Goal: Task Accomplishment & Management: Manage account settings

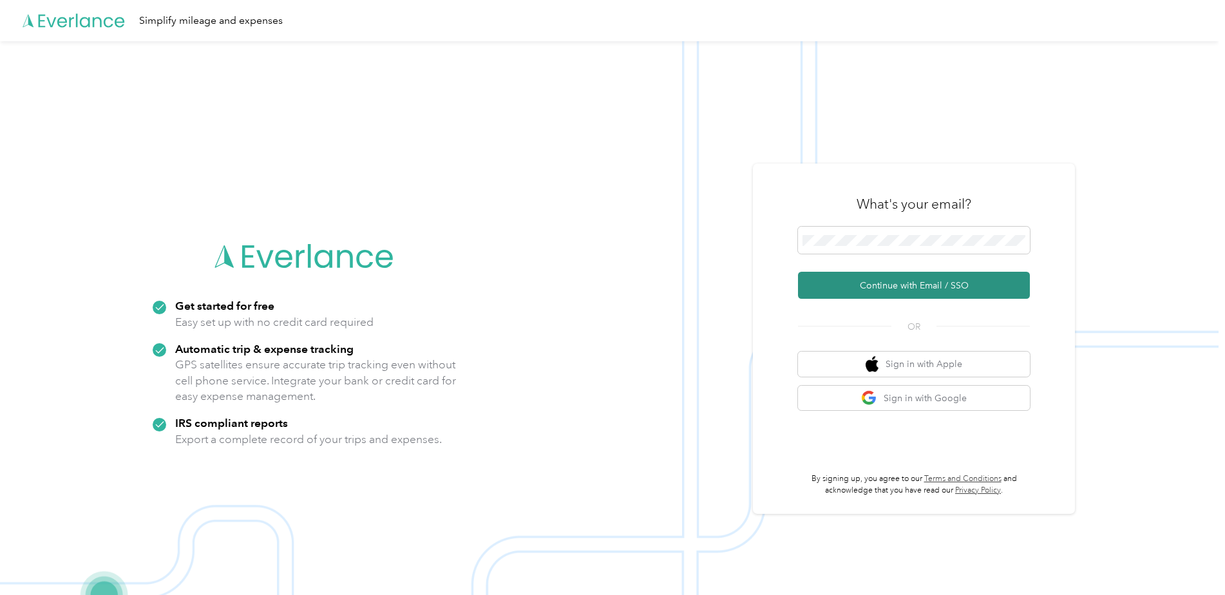
click at [915, 283] on button "Continue with Email / SSO" at bounding box center [914, 285] width 232 height 27
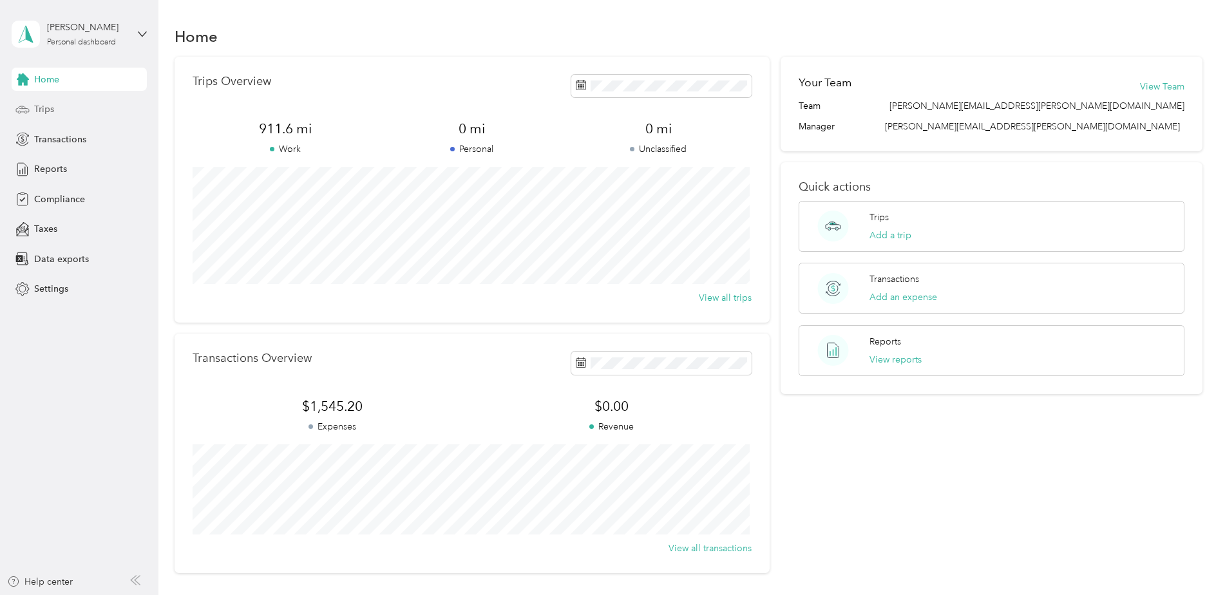
click at [38, 109] on span "Trips" at bounding box center [44, 109] width 20 height 14
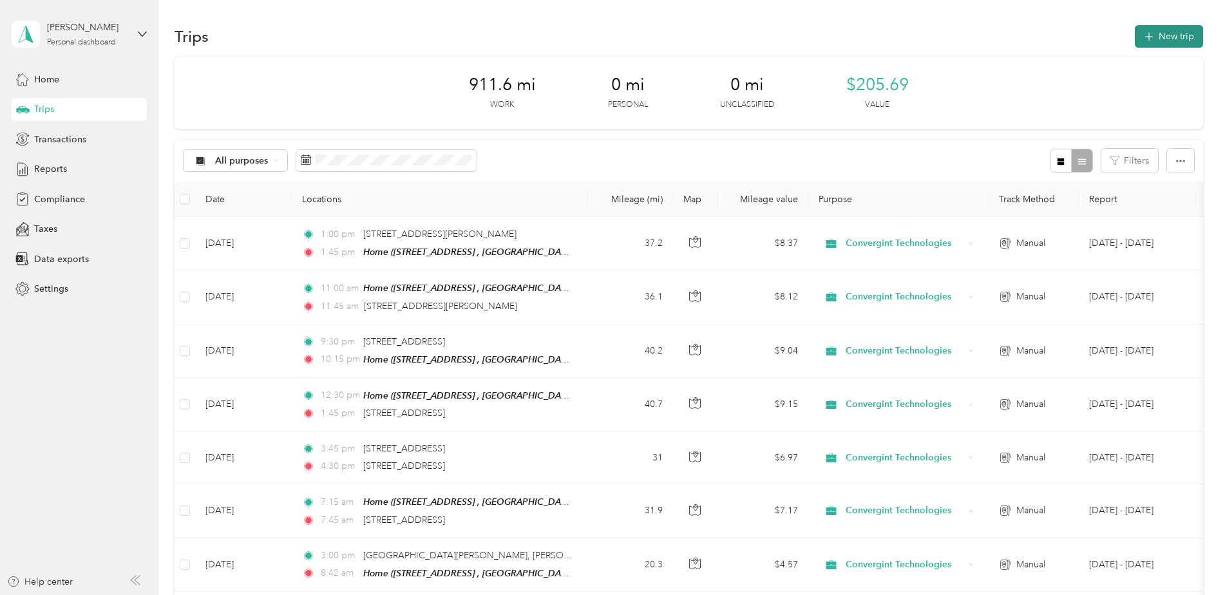
click at [1174, 34] on button "New trip" at bounding box center [1168, 36] width 68 height 23
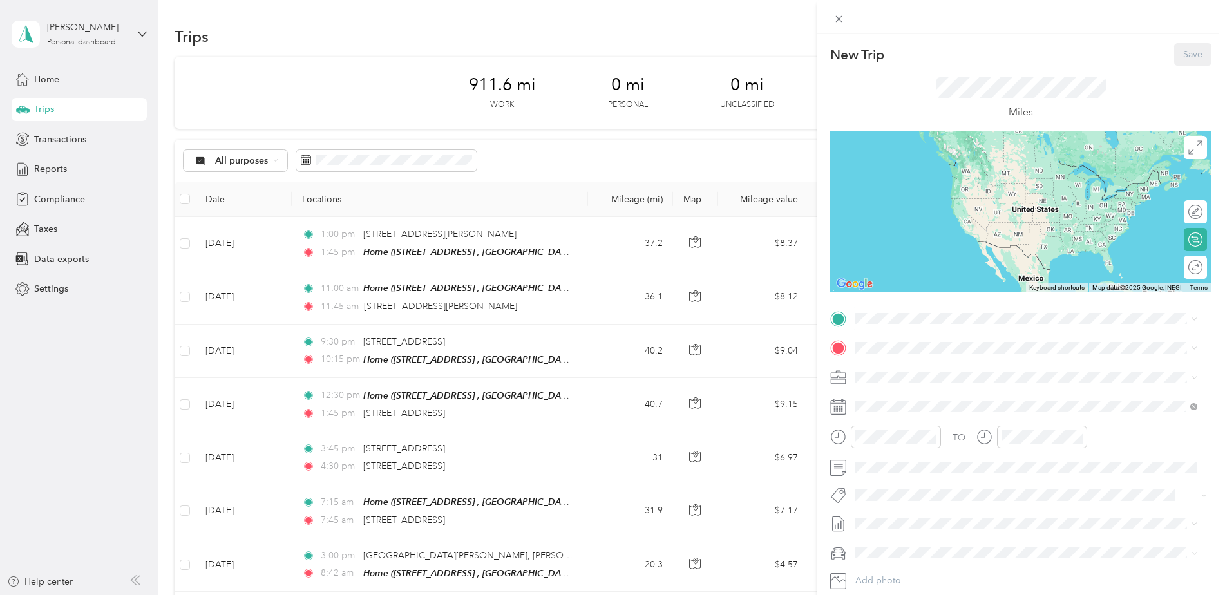
click at [924, 382] on span "2020 Derby Dr, Marysville, OH, United States , 43040, Marysville, OH, United St…" at bounding box center [1035, 392] width 312 height 38
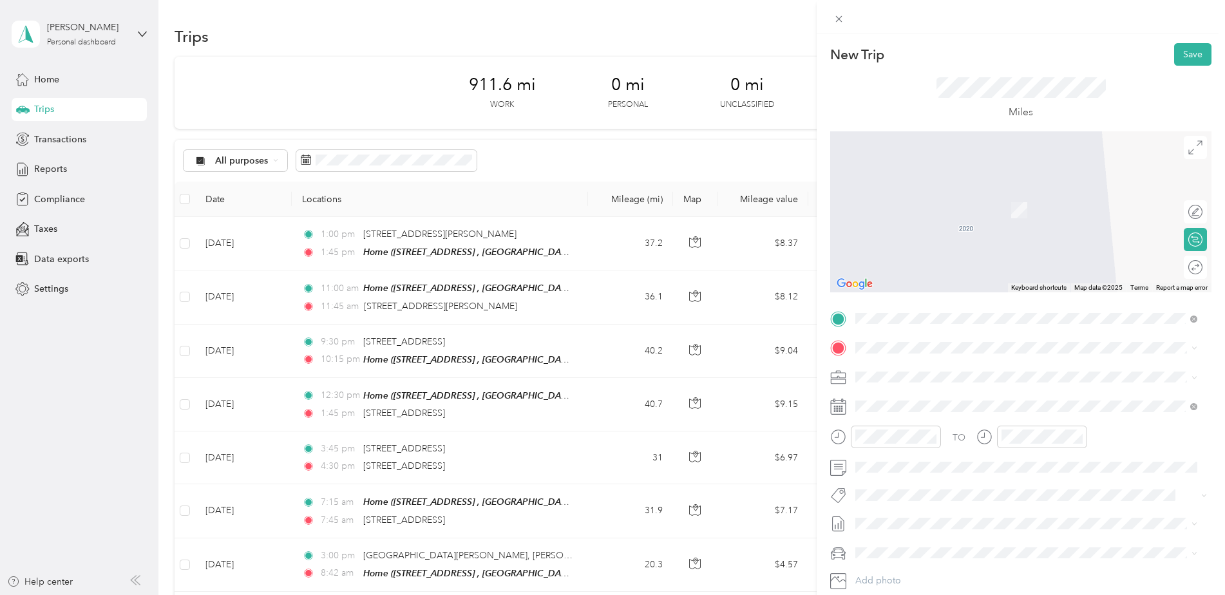
click at [926, 399] on span "240 South State Street Westerville, Ohio 43081, United States" at bounding box center [943, 394] width 129 height 12
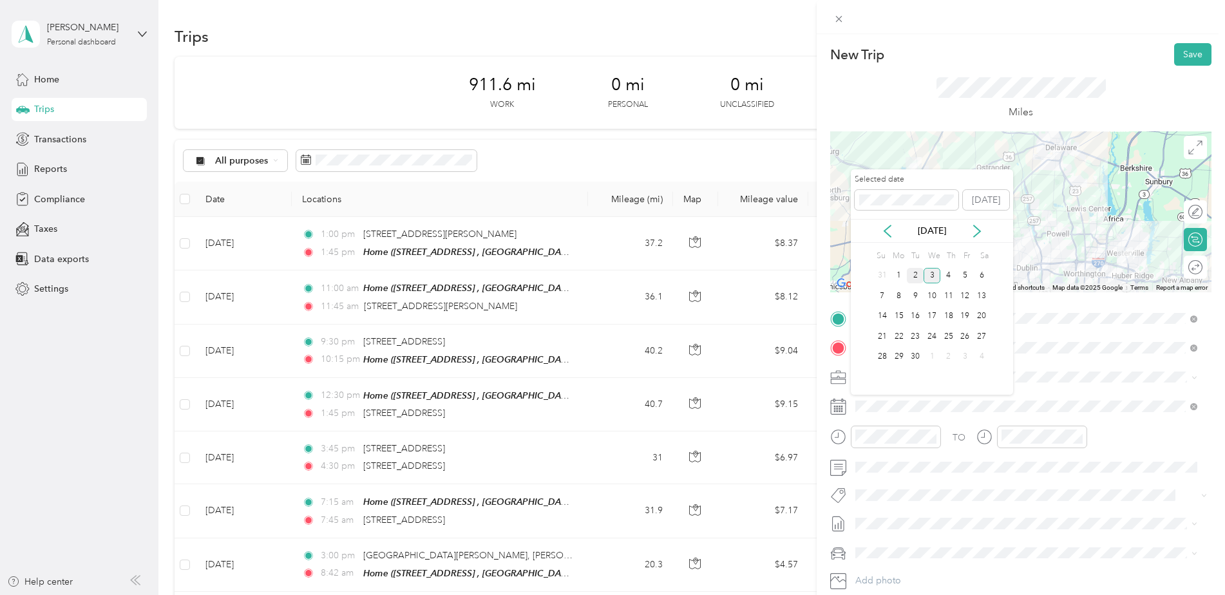
click at [912, 272] on div "2" at bounding box center [914, 276] width 17 height 16
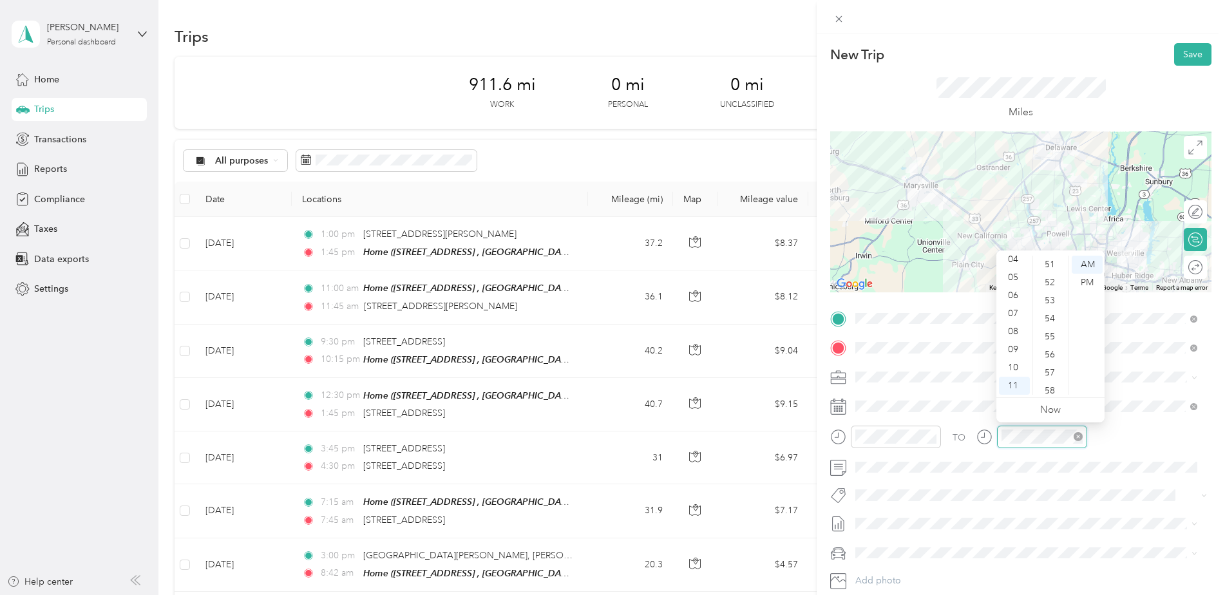
scroll to position [811, 0]
click at [1172, 422] on div "TO Add photo" at bounding box center [1020, 463] width 381 height 311
click at [1179, 59] on button "Save" at bounding box center [1192, 54] width 37 height 23
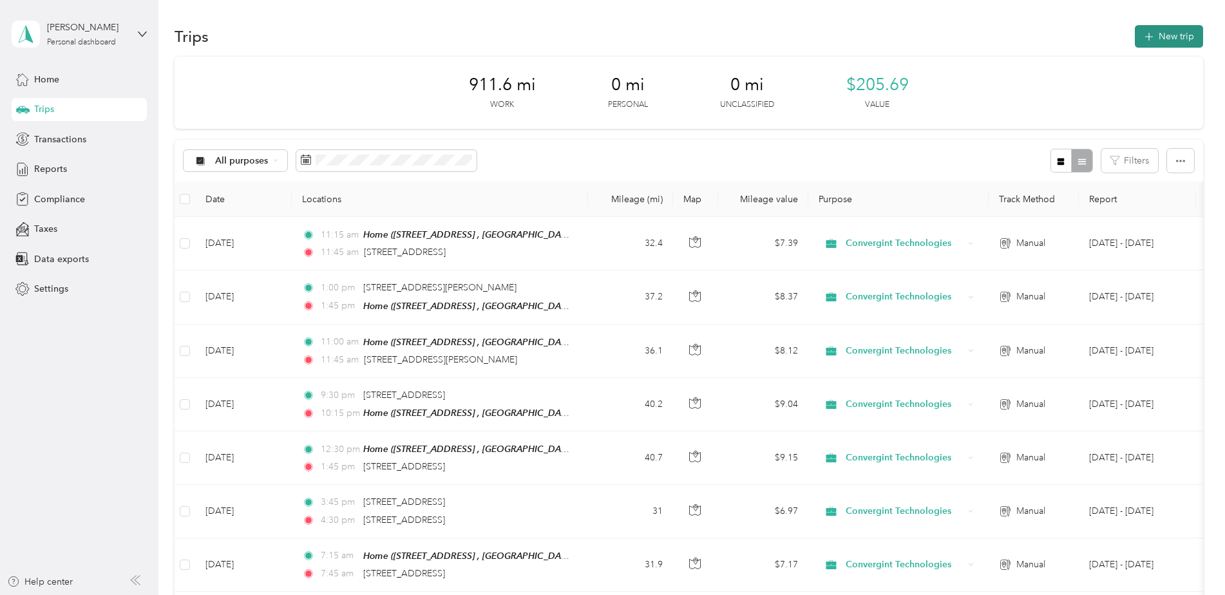
click at [1161, 31] on button "New trip" at bounding box center [1168, 36] width 68 height 23
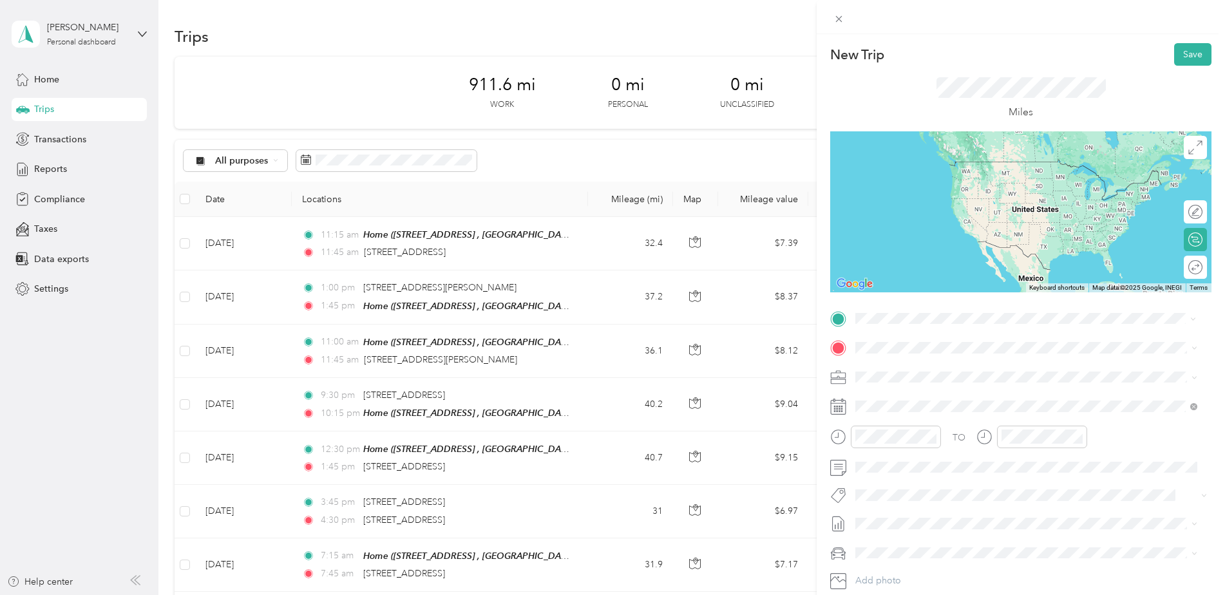
click at [928, 379] on li "240 South State Street Westerville, Ohio 43081, United States" at bounding box center [1025, 365] width 351 height 26
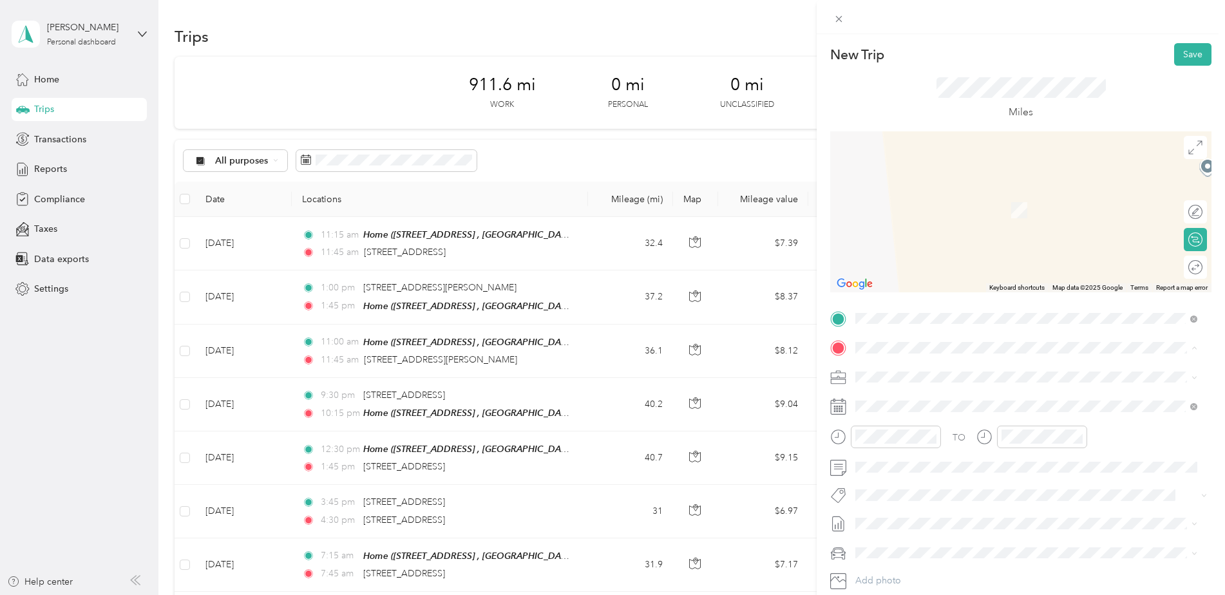
click at [914, 421] on div "Home 2020 Derby Dr, Marysville, OH, United States , 43040, Marysville, OH, Unit…" at bounding box center [1035, 420] width 313 height 54
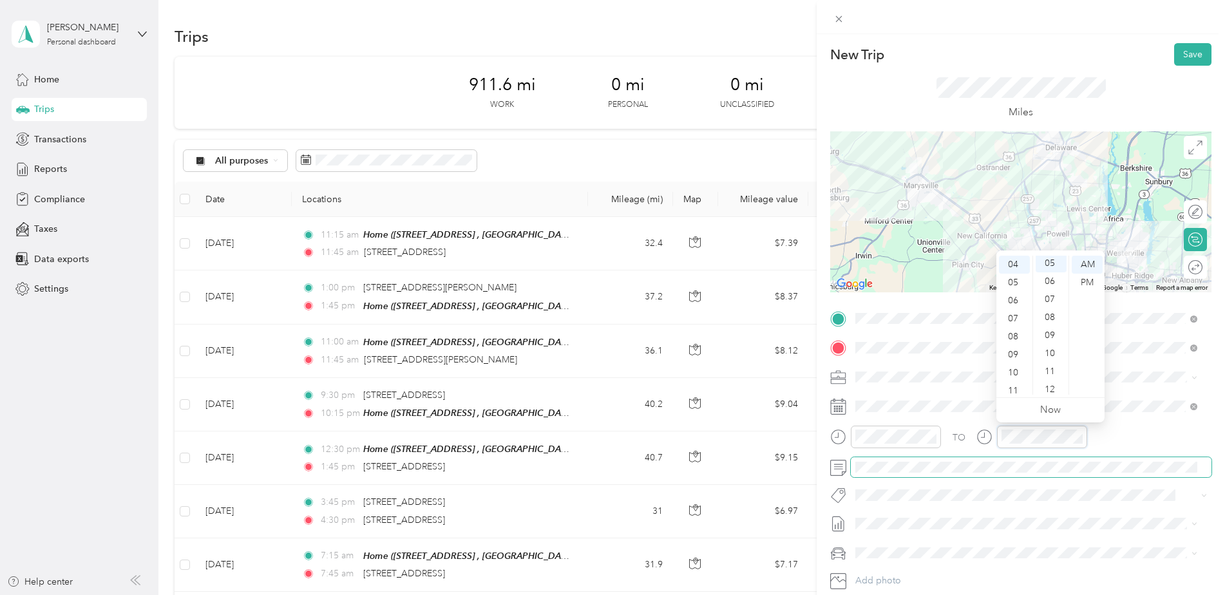
scroll to position [90, 0]
click at [1151, 386] on span at bounding box center [1030, 377] width 361 height 21
click at [1179, 53] on button "Save" at bounding box center [1192, 54] width 37 height 23
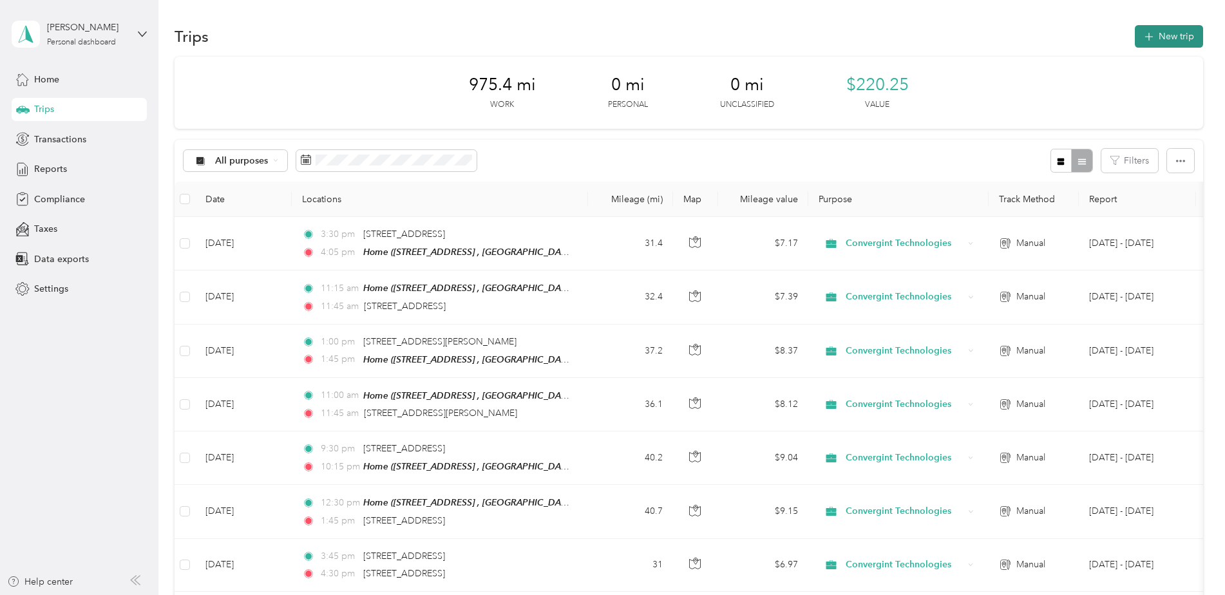
click at [1154, 38] on button "New trip" at bounding box center [1168, 36] width 68 height 23
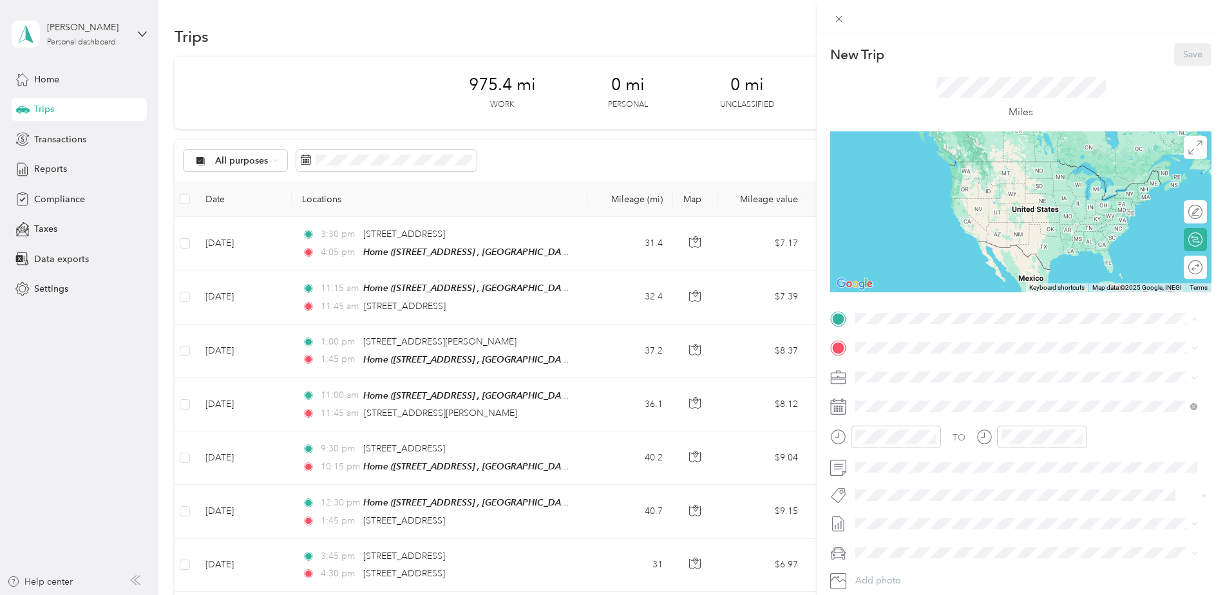
click at [931, 387] on span "2020 Derby Dr, Marysville, OH, United States , 43040, Marysville, OH, United St…" at bounding box center [1035, 398] width 312 height 38
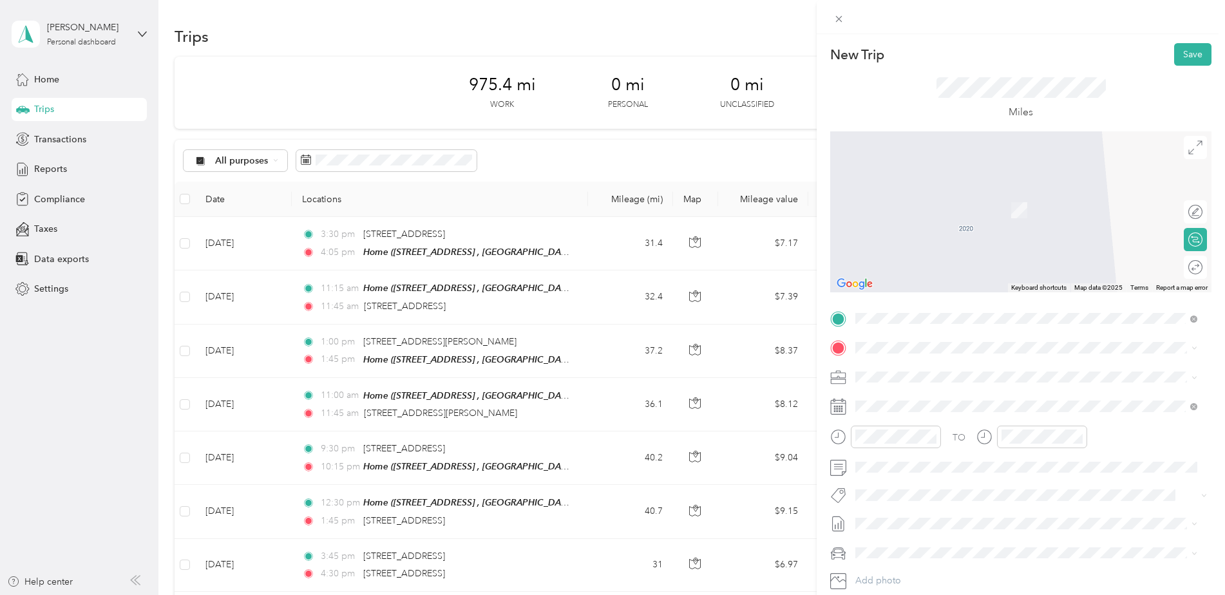
click at [1018, 393] on span "1800 Deffenbaugh Court Columbus, Ohio 43230, United States" at bounding box center [979, 387] width 200 height 12
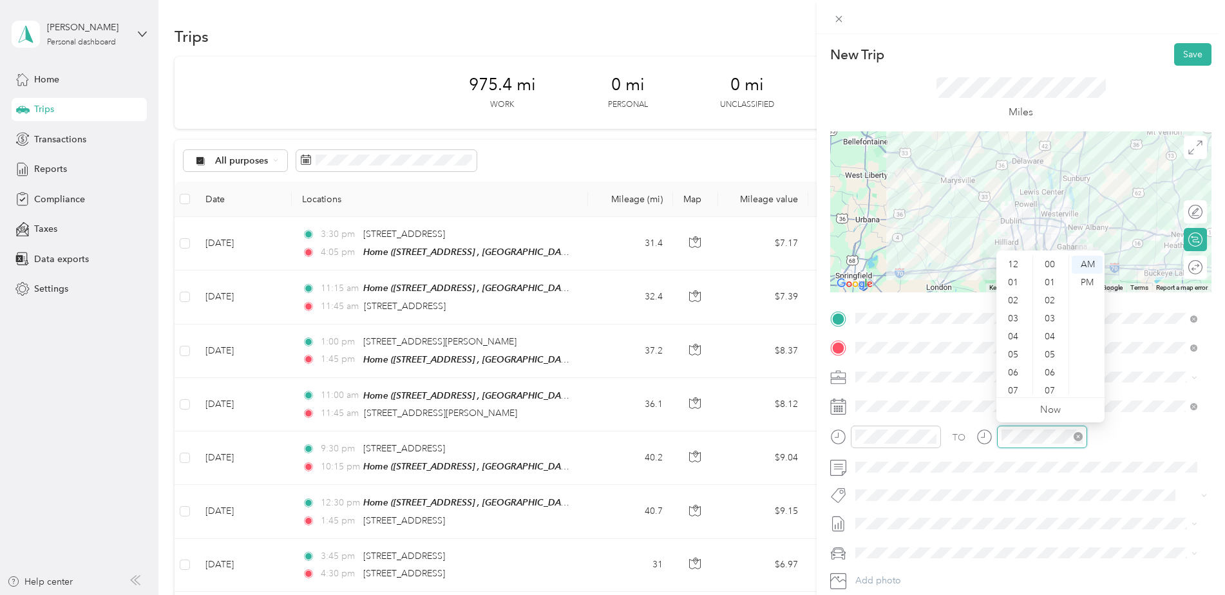
scroll to position [943, 0]
click at [1154, 442] on div "TO" at bounding box center [1020, 442] width 381 height 32
click at [1183, 52] on button "Save" at bounding box center [1192, 54] width 37 height 23
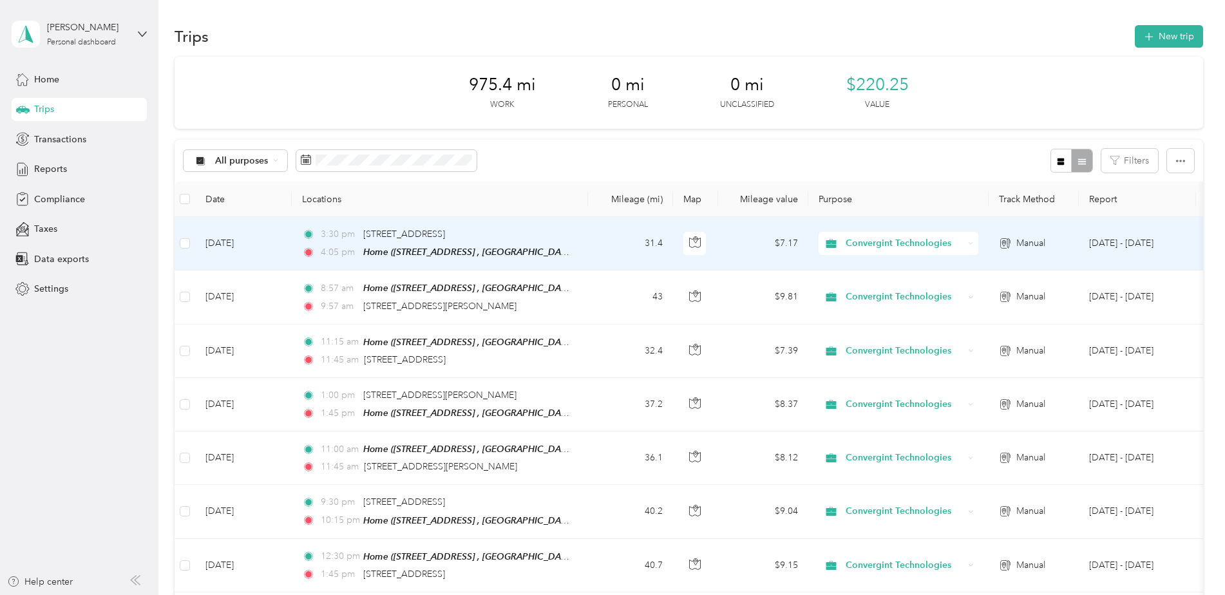
click at [736, 238] on td "$7.17" at bounding box center [763, 243] width 90 height 53
click at [742, 594] on div at bounding box center [609, 595] width 1218 height 0
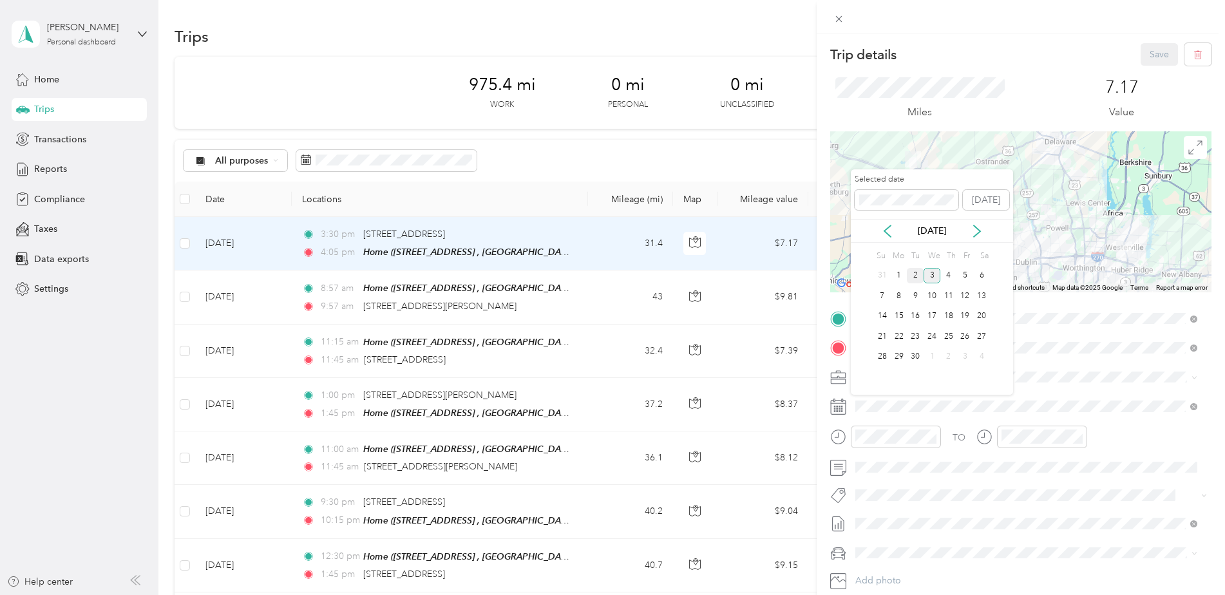
click at [918, 278] on div "2" at bounding box center [914, 276] width 17 height 16
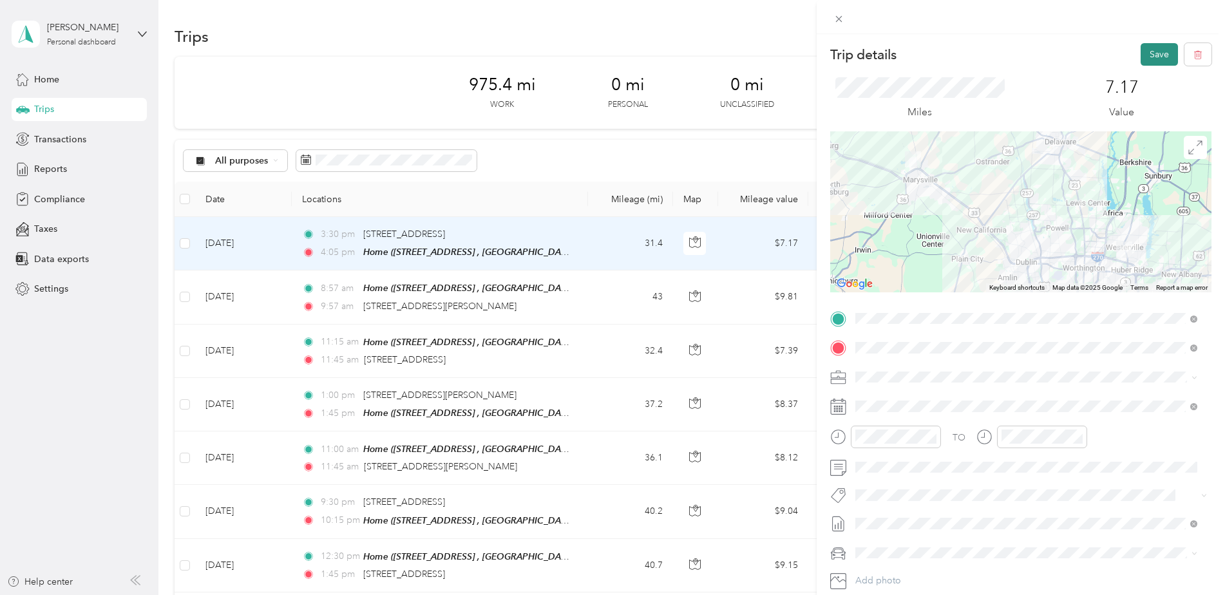
click at [1141, 51] on button "Save" at bounding box center [1158, 54] width 37 height 23
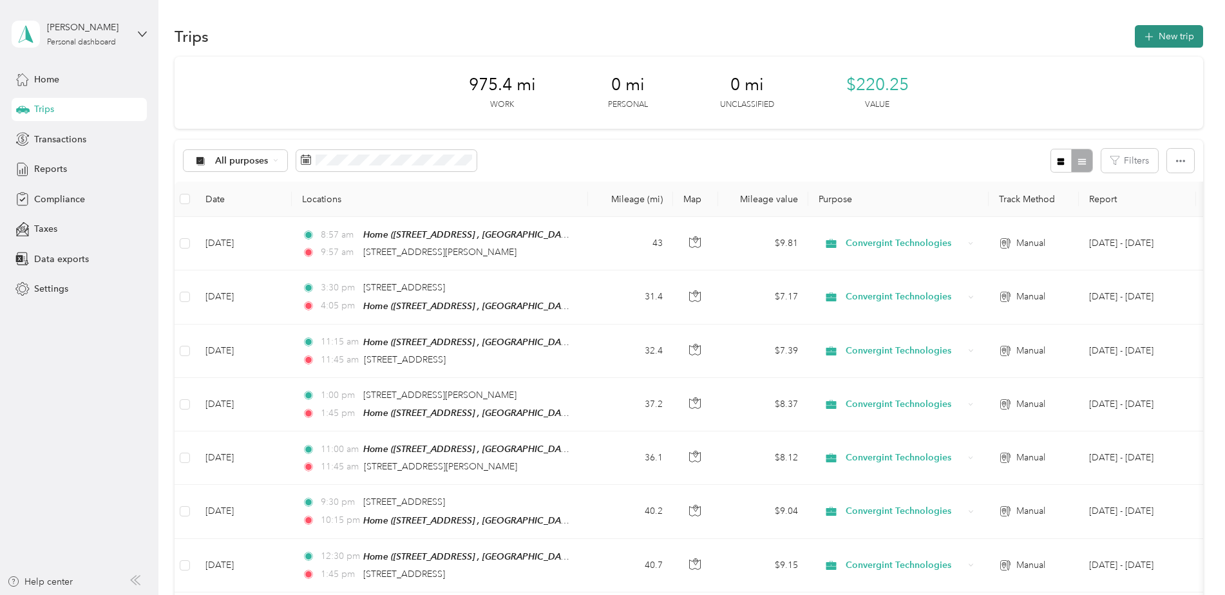
click at [1156, 42] on button "New trip" at bounding box center [1168, 36] width 68 height 23
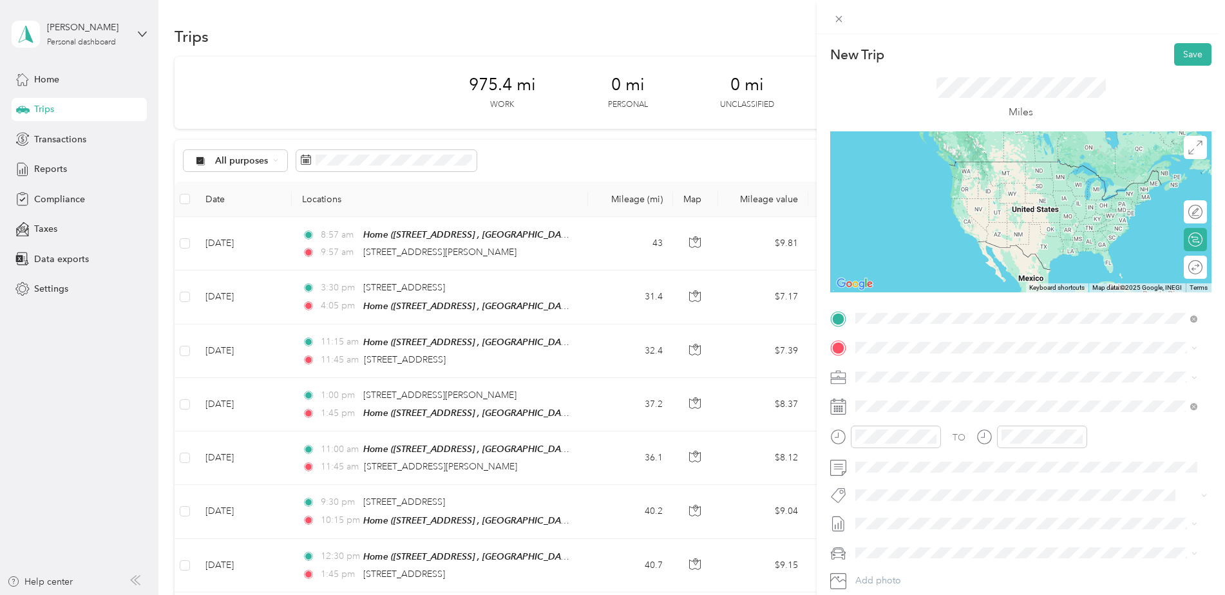
click at [961, 368] on span "1800 Deffenbaugh Court Columbus, Ohio 43230, United States" at bounding box center [979, 365] width 200 height 12
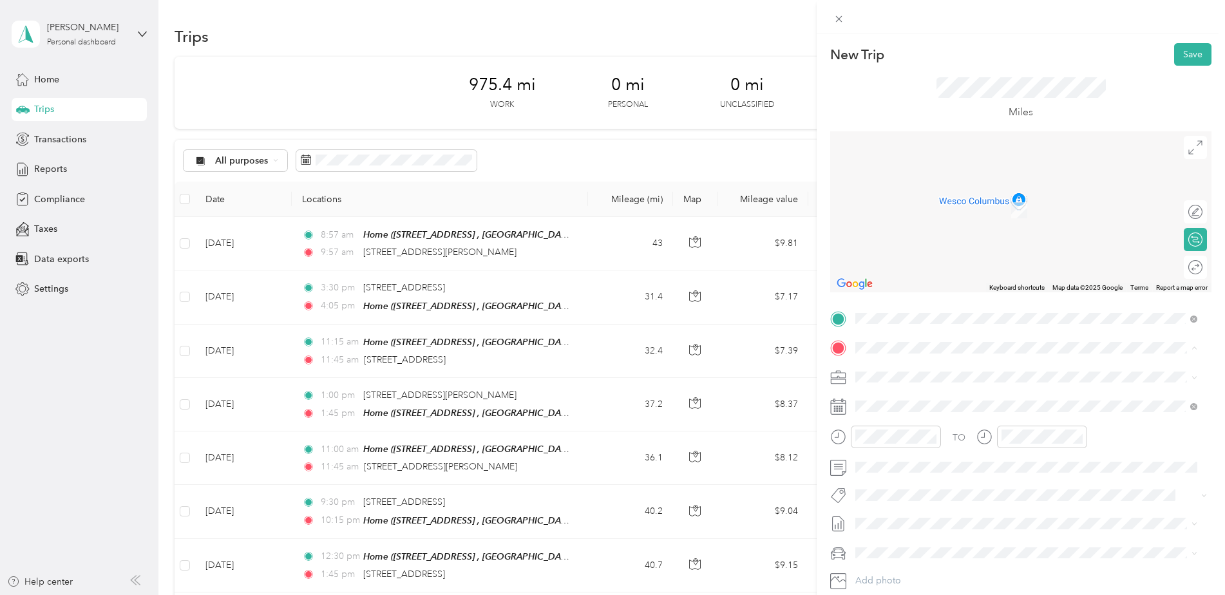
click at [899, 411] on span "2020 Derby Dr, Marysville, OH, United States , 43040, Marysville, OH, United St…" at bounding box center [1035, 427] width 312 height 38
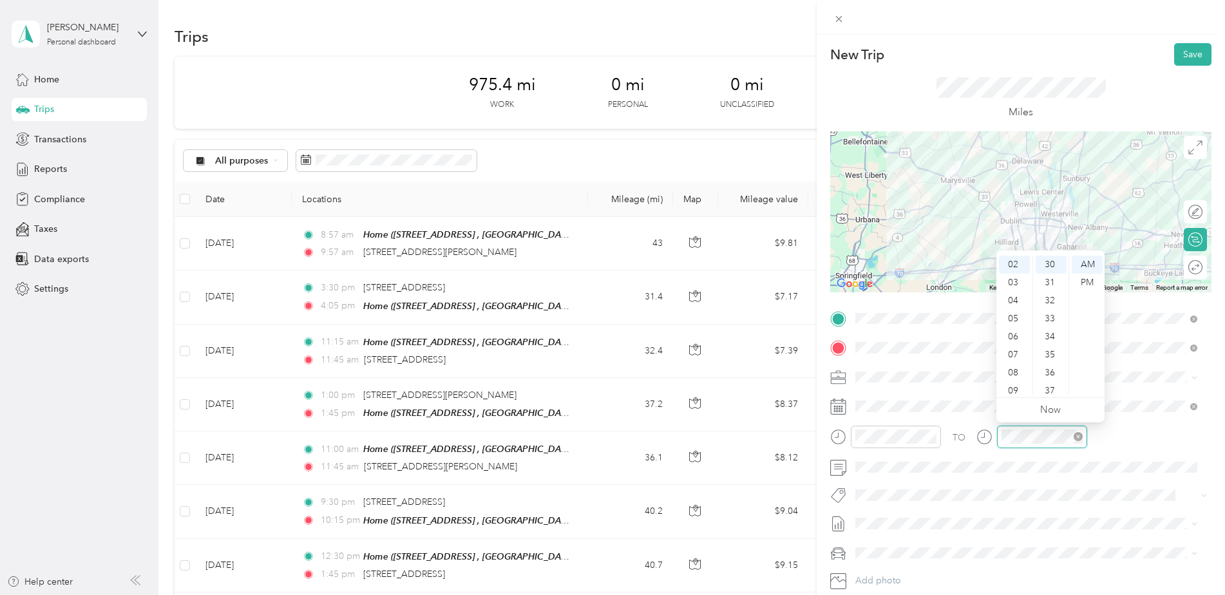
scroll to position [541, 0]
click at [1142, 431] on div "TO" at bounding box center [1020, 442] width 381 height 32
click at [999, 473] on span at bounding box center [1030, 467] width 361 height 21
click at [1183, 53] on button "Save" at bounding box center [1192, 54] width 37 height 23
